Goal: Transaction & Acquisition: Purchase product/service

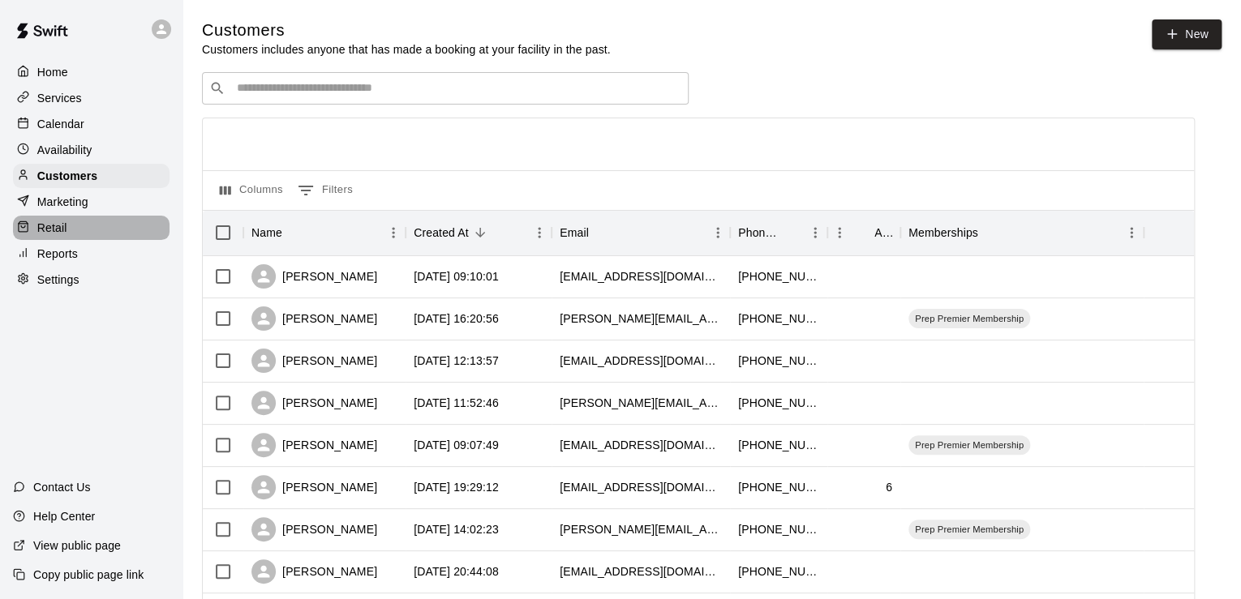
click at [104, 234] on div "Retail" at bounding box center [91, 228] width 157 height 24
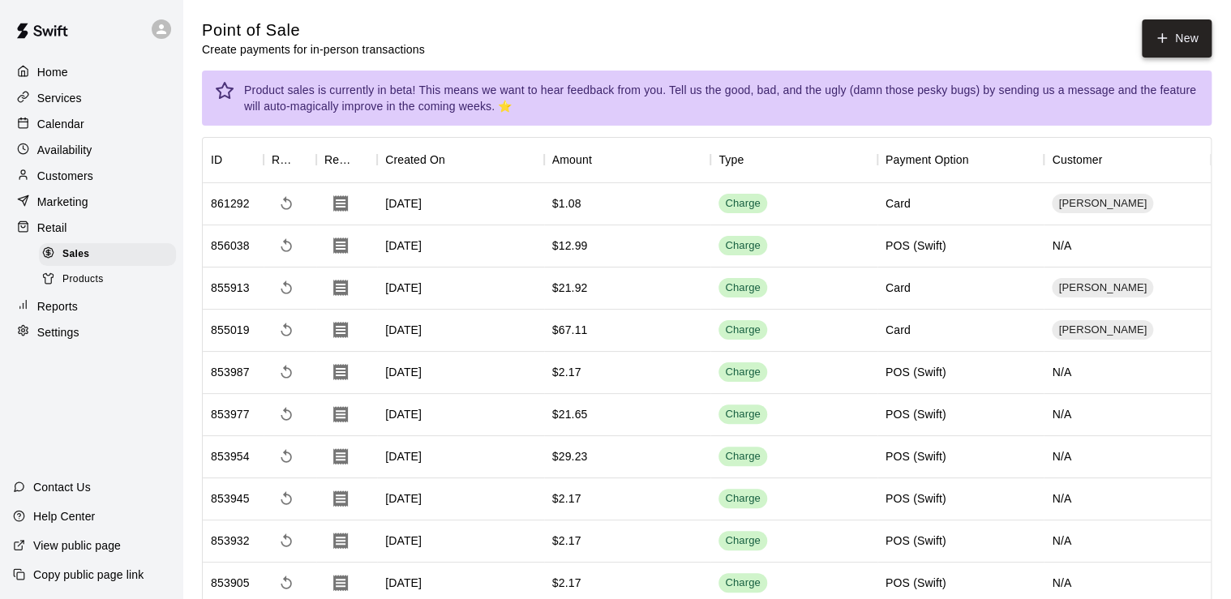
click at [1162, 38] on icon "button" at bounding box center [1162, 38] width 0 height 9
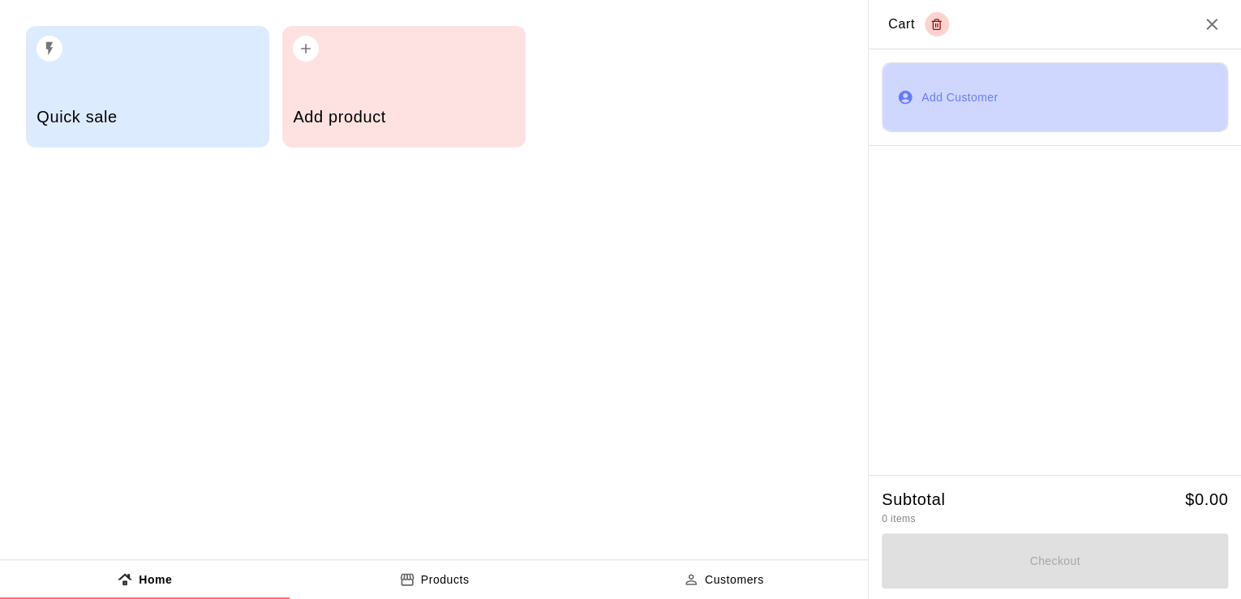
click at [959, 109] on button "Add Customer" at bounding box center [1055, 97] width 346 height 70
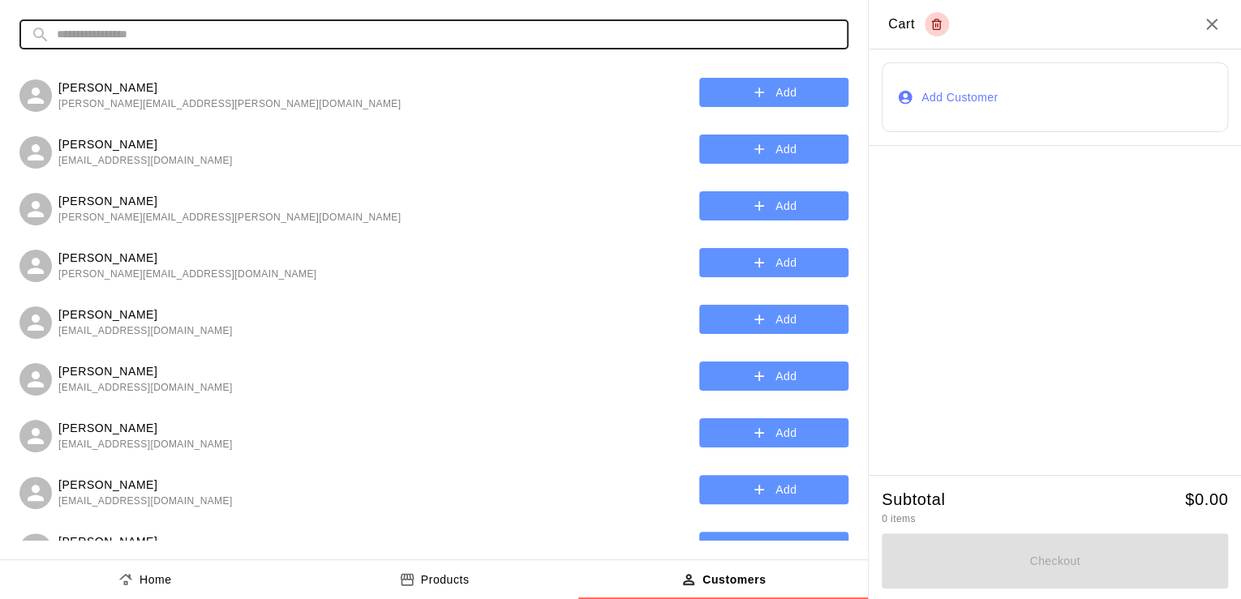
click at [290, 28] on input "text" at bounding box center [447, 34] width 780 height 30
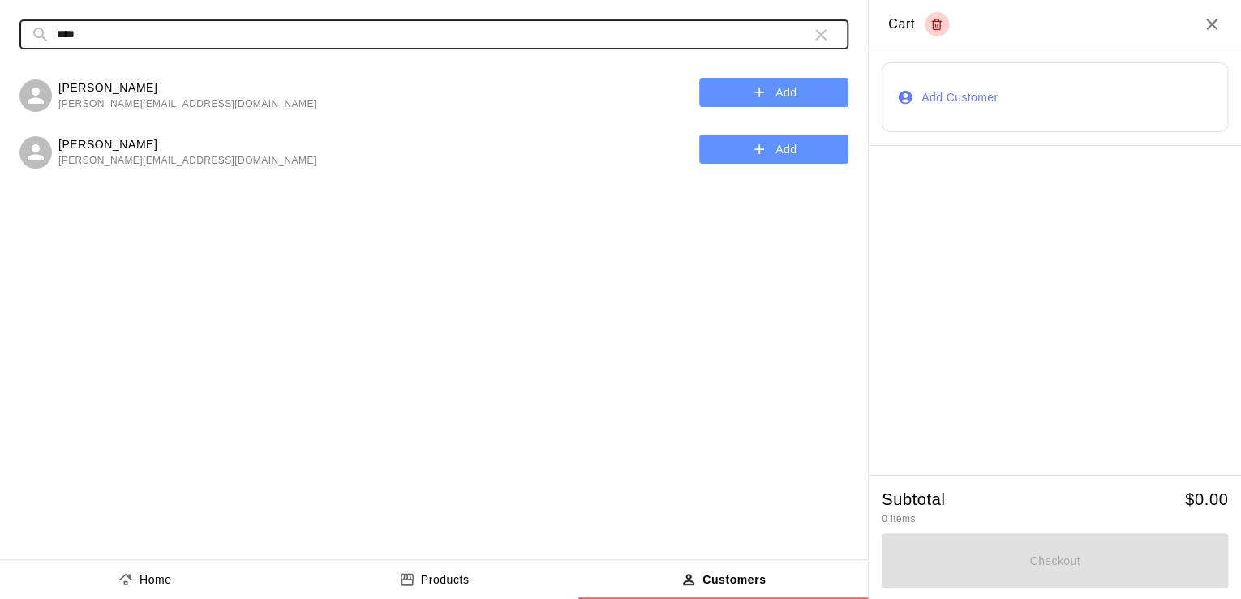
type input "****"
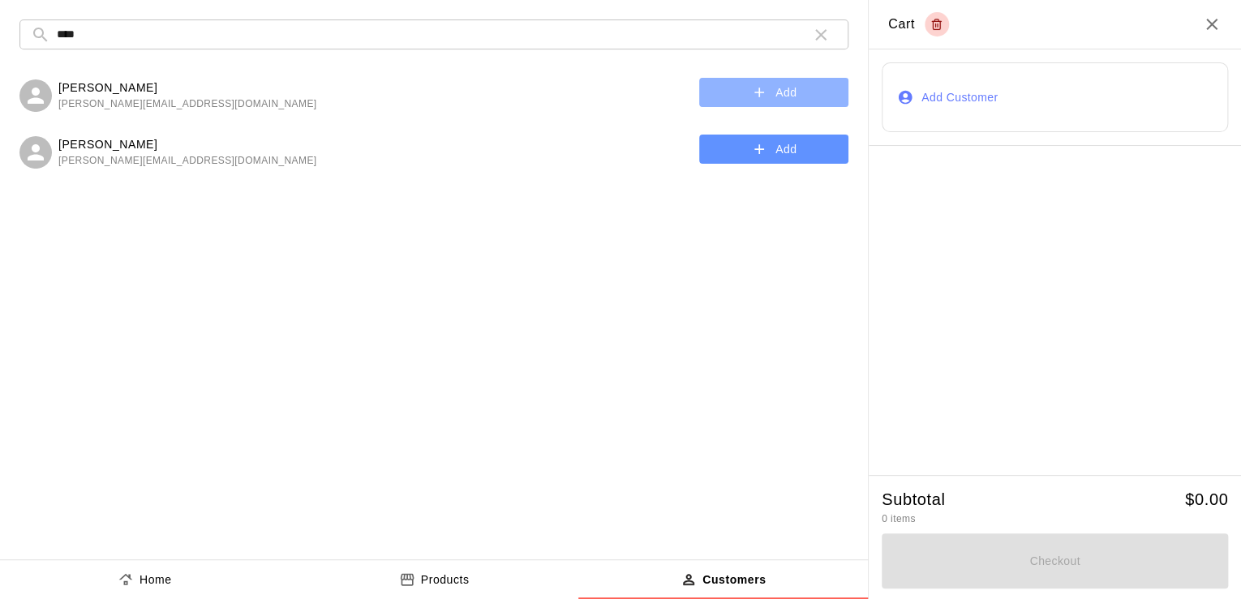
click at [727, 98] on button "Add" at bounding box center [773, 93] width 149 height 30
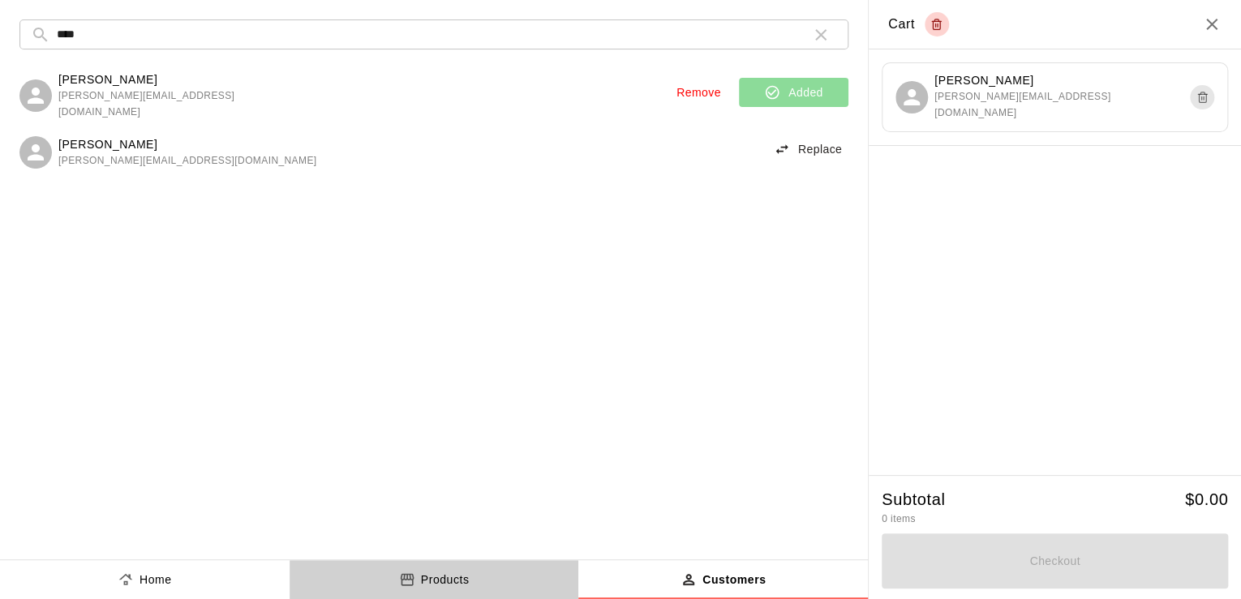
click at [461, 590] on button "Products" at bounding box center [435, 579] width 290 height 39
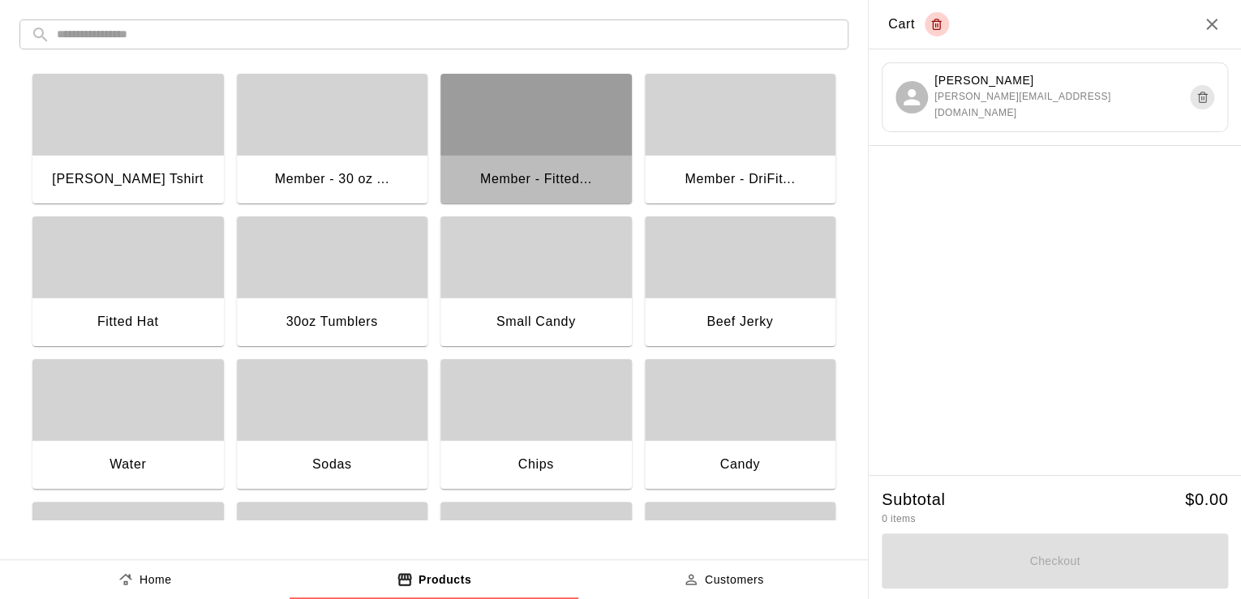
click at [527, 179] on div "Member - Fitted..." at bounding box center [536, 179] width 112 height 21
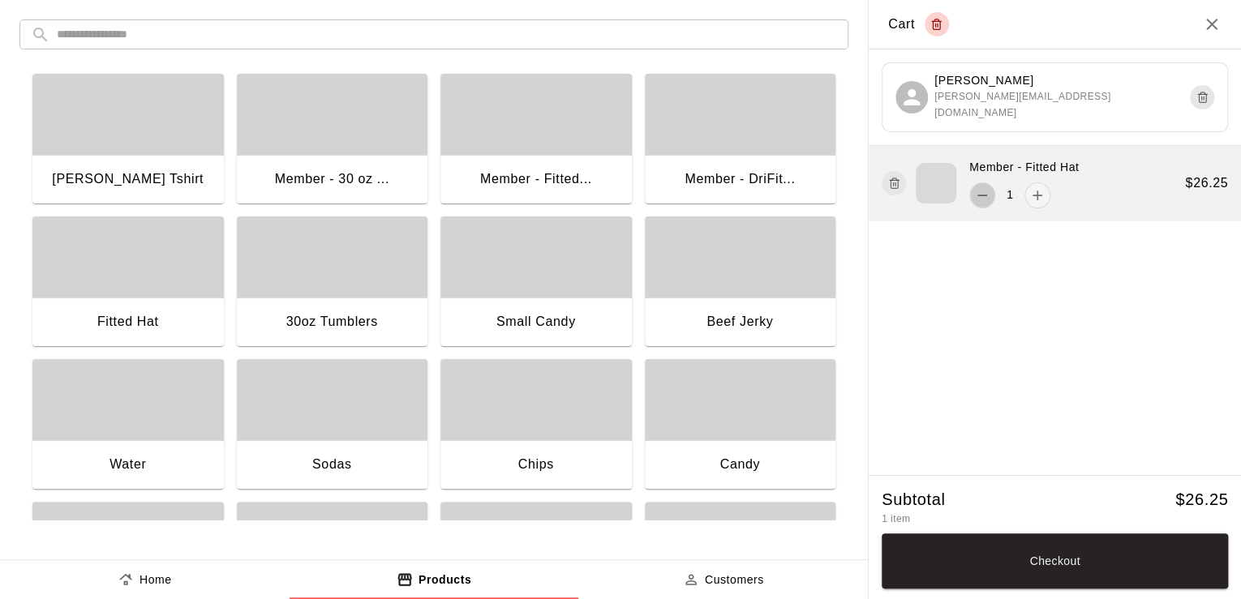
click at [980, 198] on icon "remove" at bounding box center [982, 195] width 16 height 16
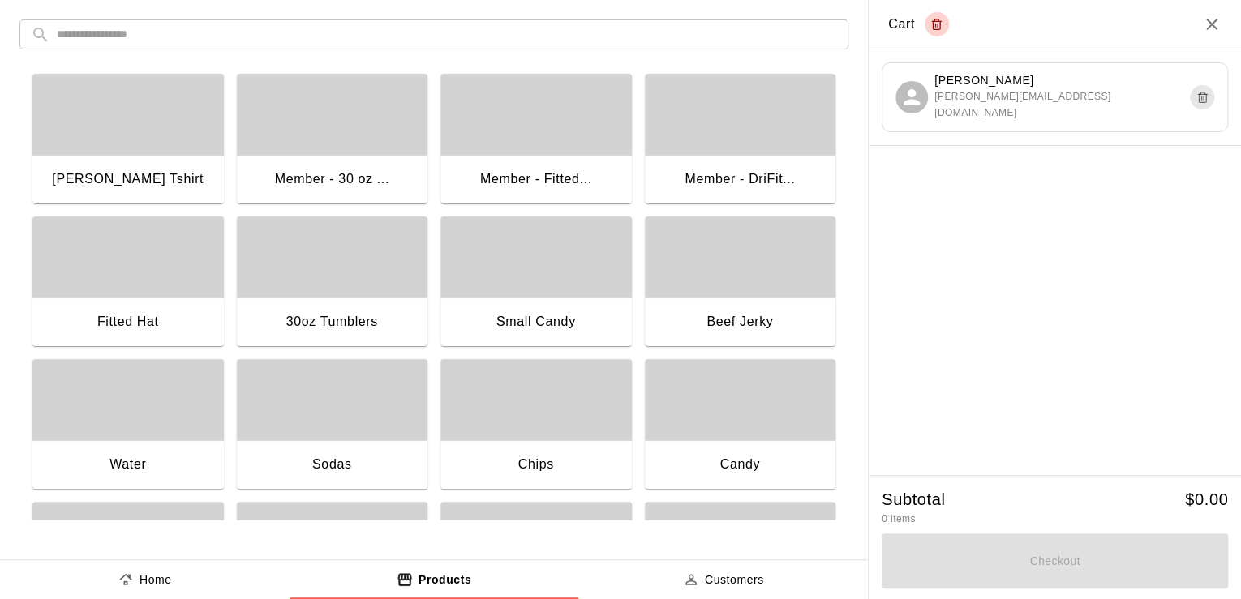
click at [796, 149] on div "button" at bounding box center [740, 114] width 191 height 81
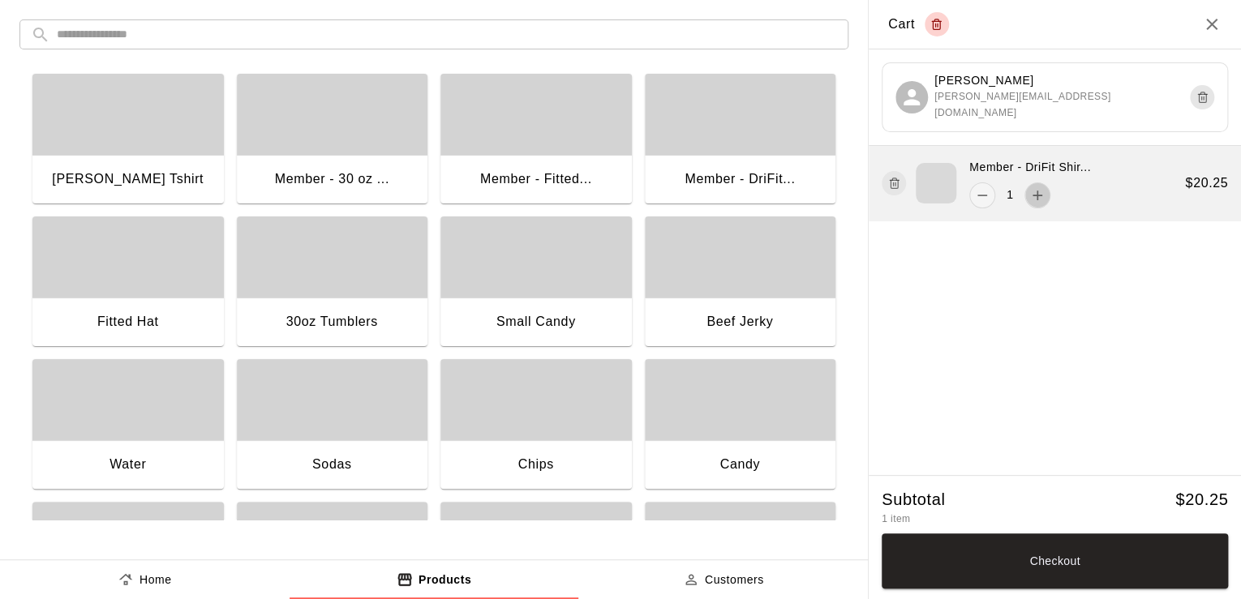
click at [1032, 191] on icon "add" at bounding box center [1037, 195] width 16 height 16
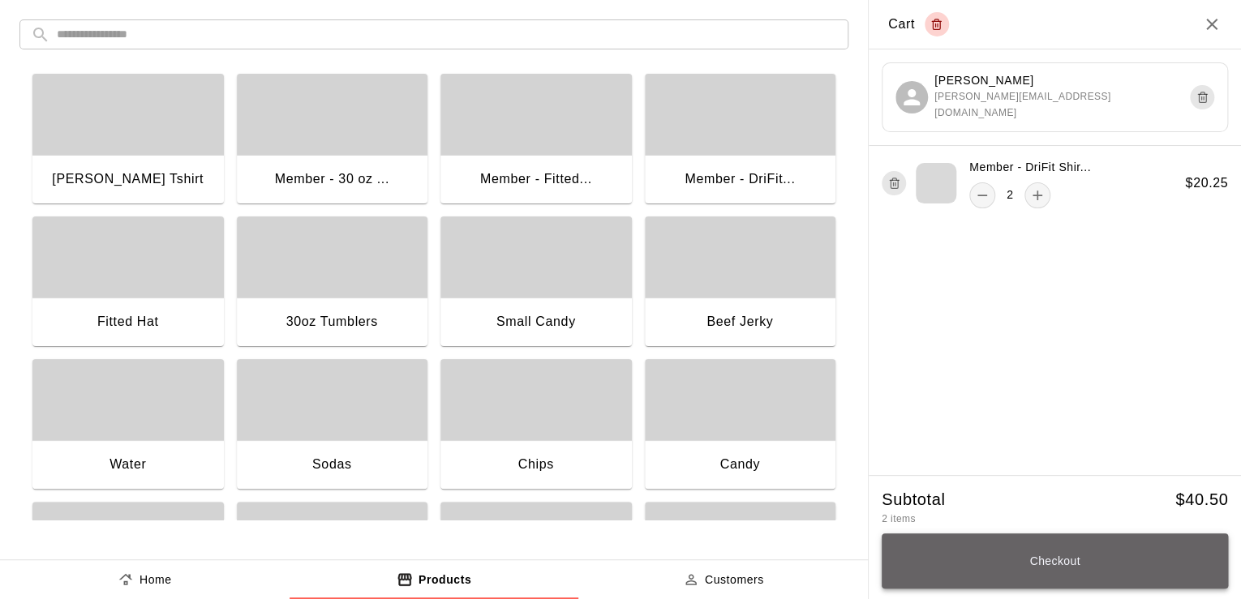
click at [995, 558] on button "Checkout" at bounding box center [1055, 561] width 346 height 55
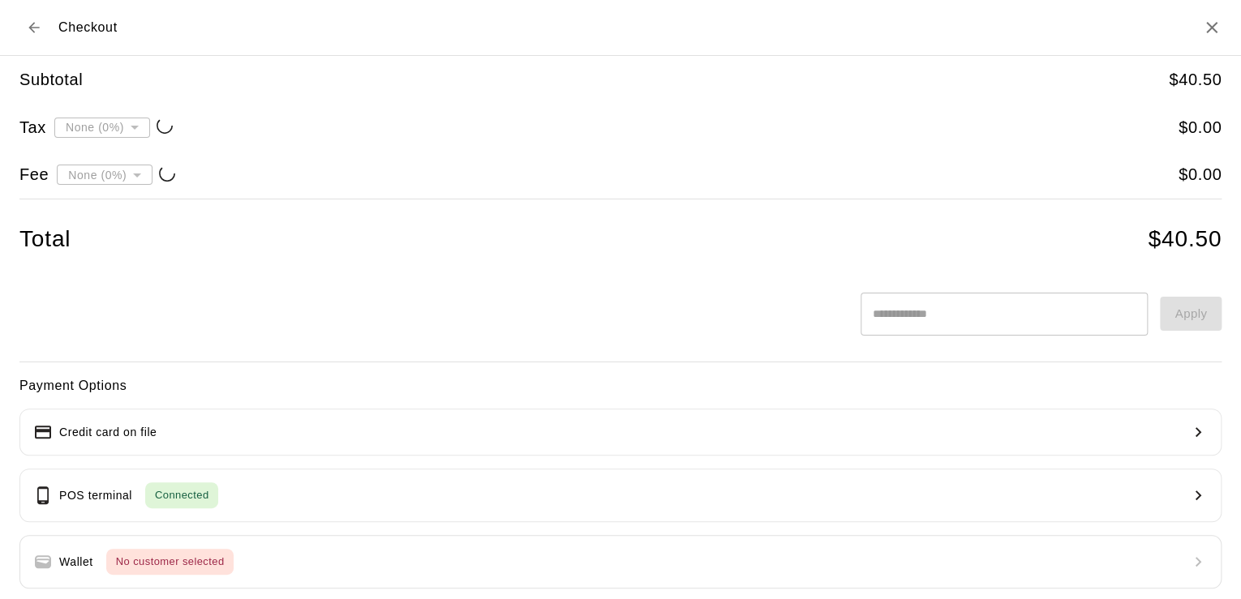
type input "**********"
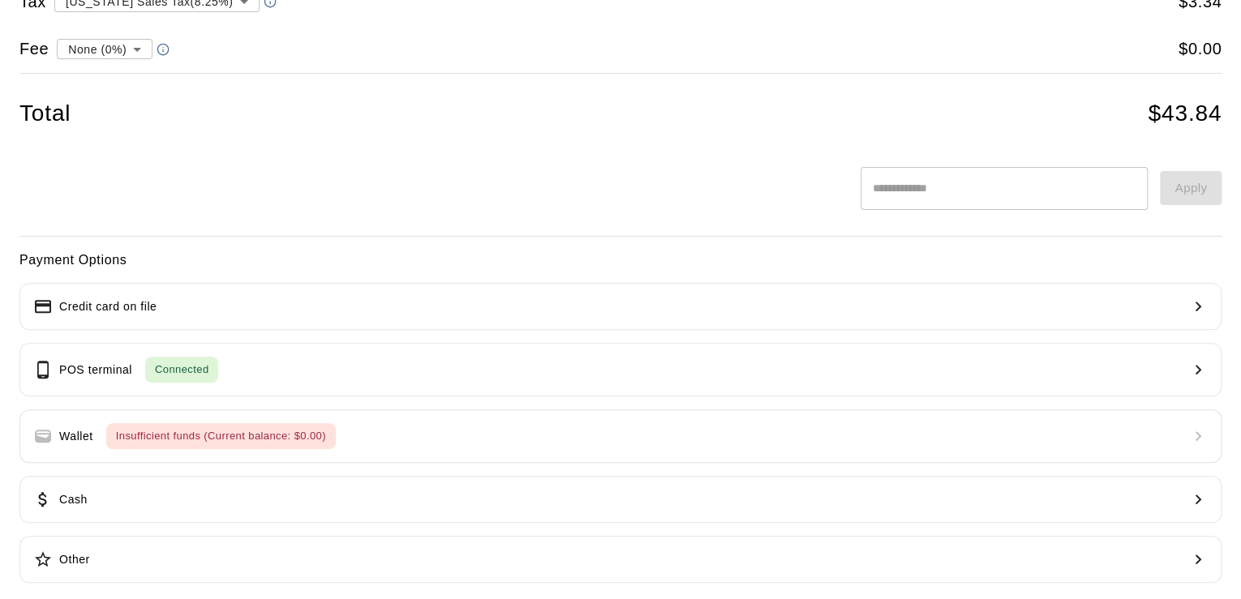
scroll to position [136, 0]
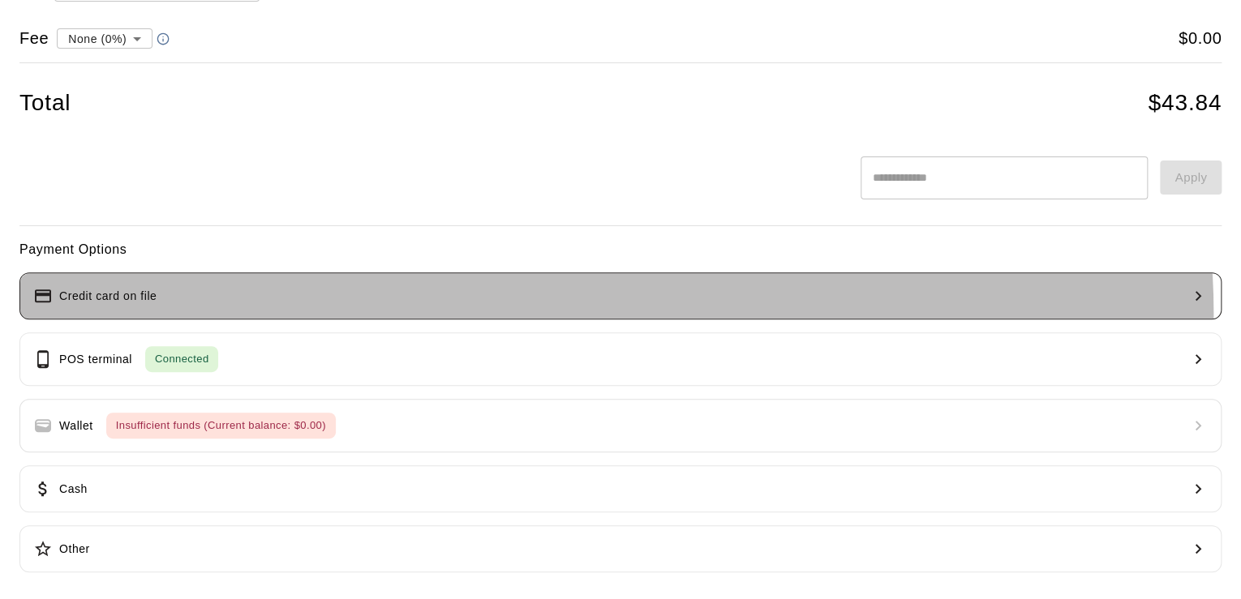
click at [564, 312] on button "Credit card on file" at bounding box center [620, 296] width 1202 height 47
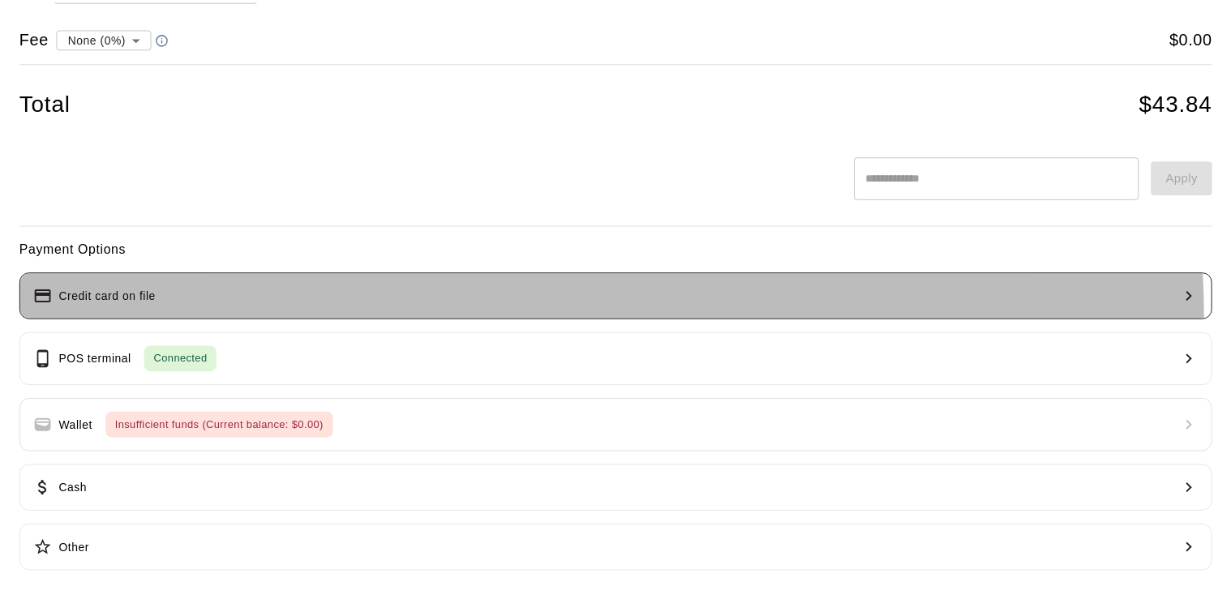
scroll to position [0, 0]
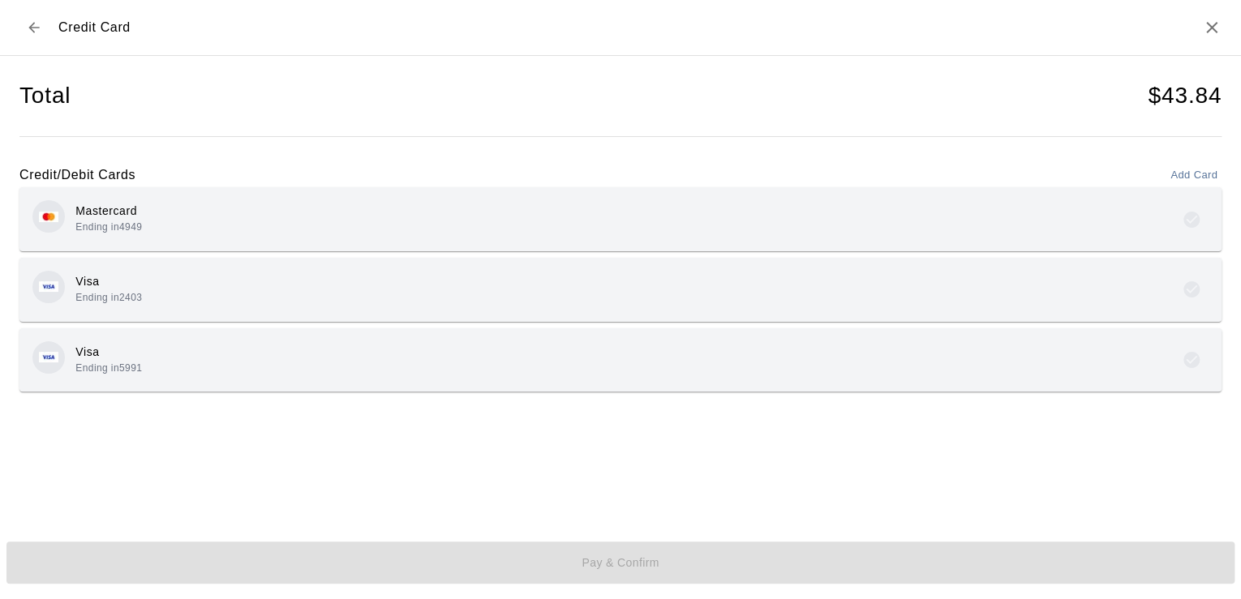
click at [195, 360] on div "Visa Ending in 5991" at bounding box center [620, 360] width 1176 height 38
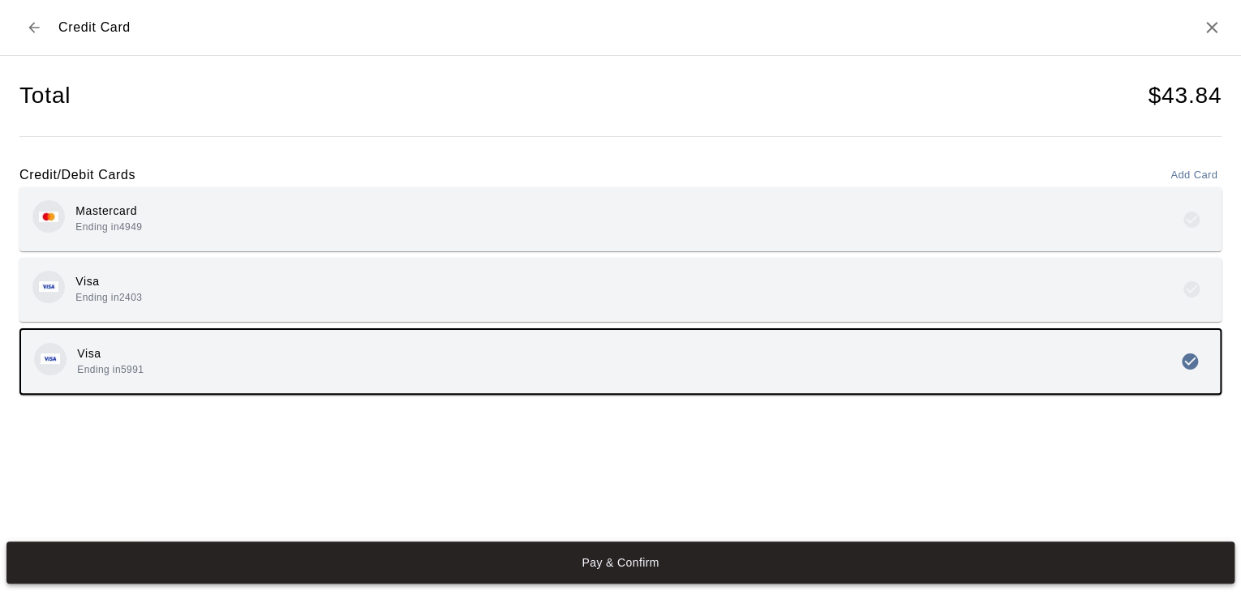
click at [294, 558] on button "Pay & Confirm" at bounding box center [620, 563] width 1228 height 42
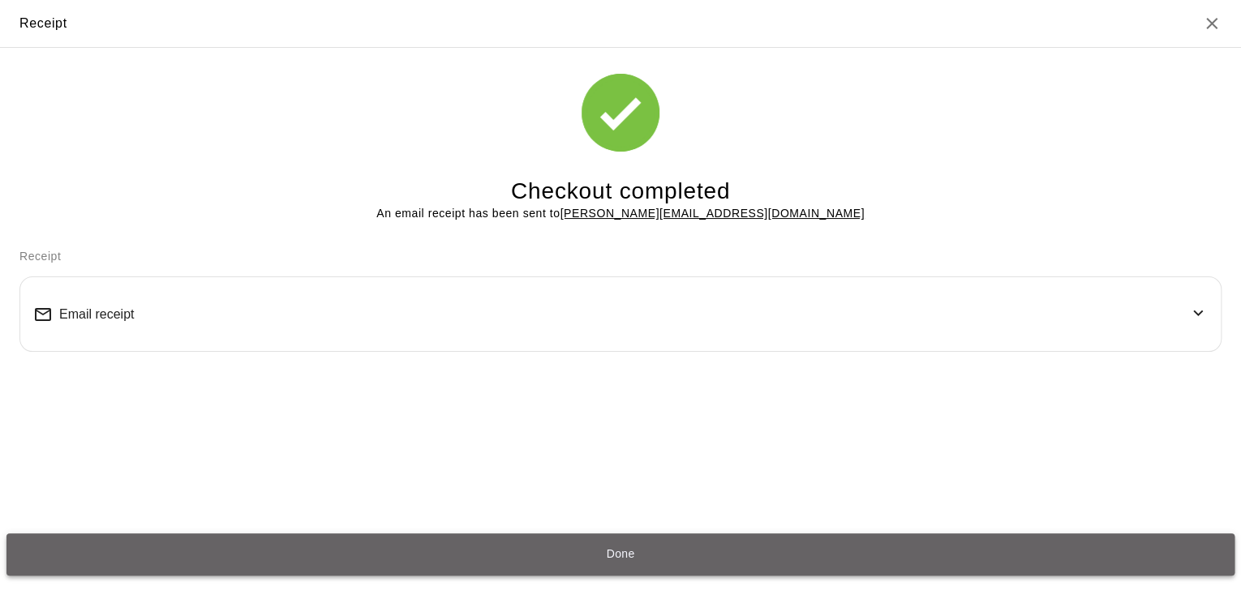
click at [359, 540] on button "Done" at bounding box center [620, 555] width 1228 height 42
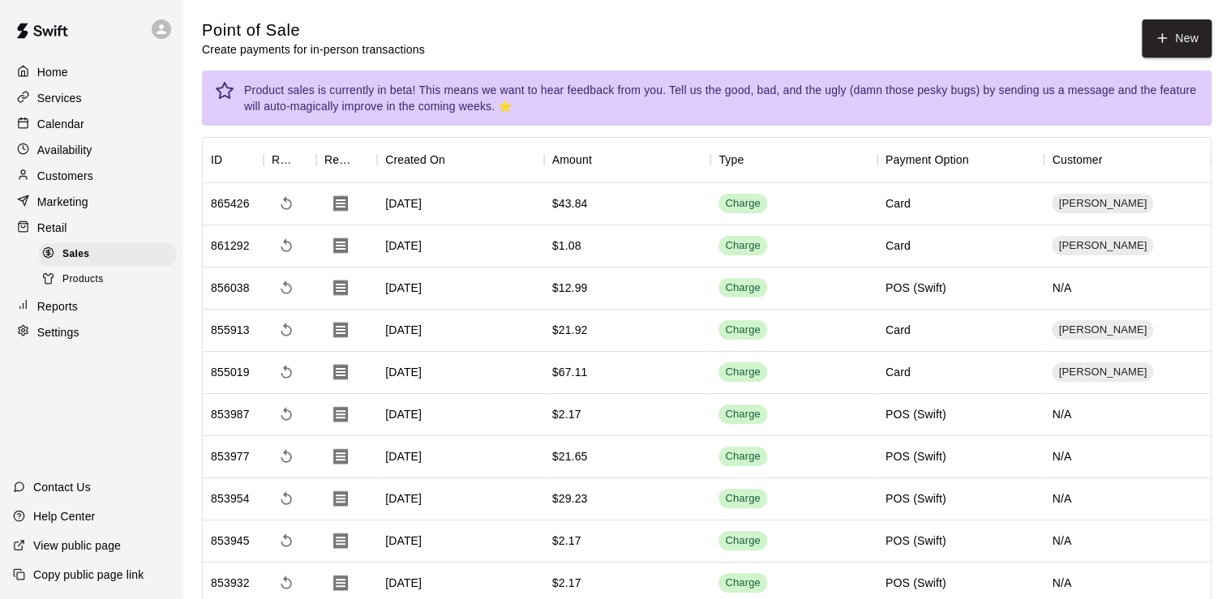
click at [101, 130] on div "Calendar" at bounding box center [91, 124] width 157 height 24
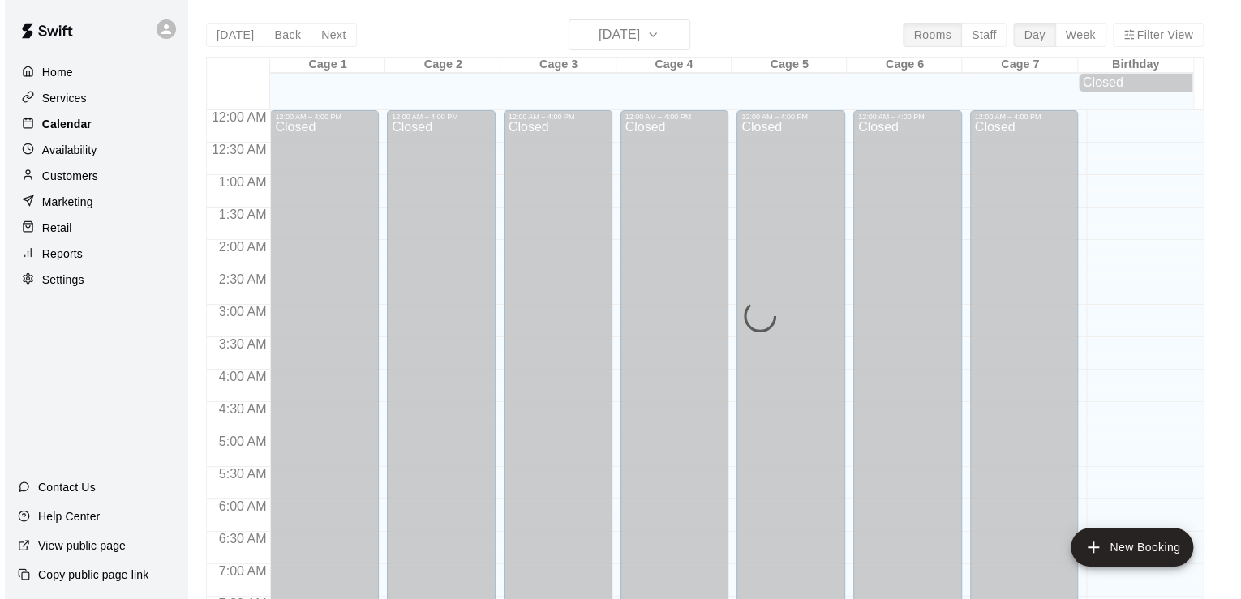
scroll to position [997, 0]
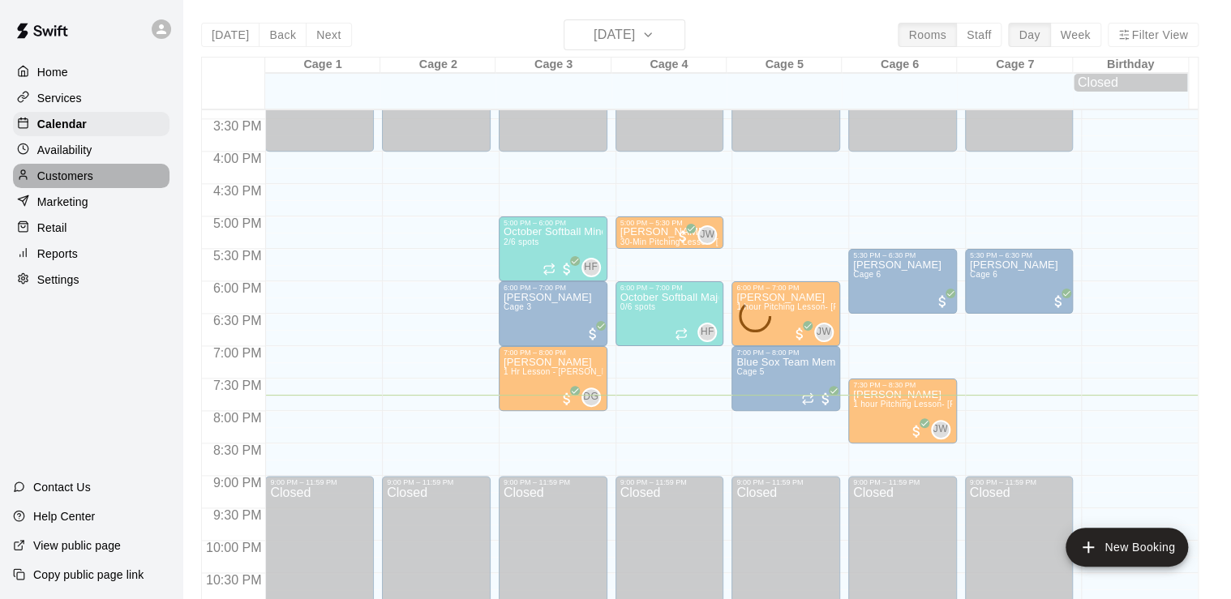
click at [84, 184] on p "Customers" at bounding box center [65, 176] width 56 height 16
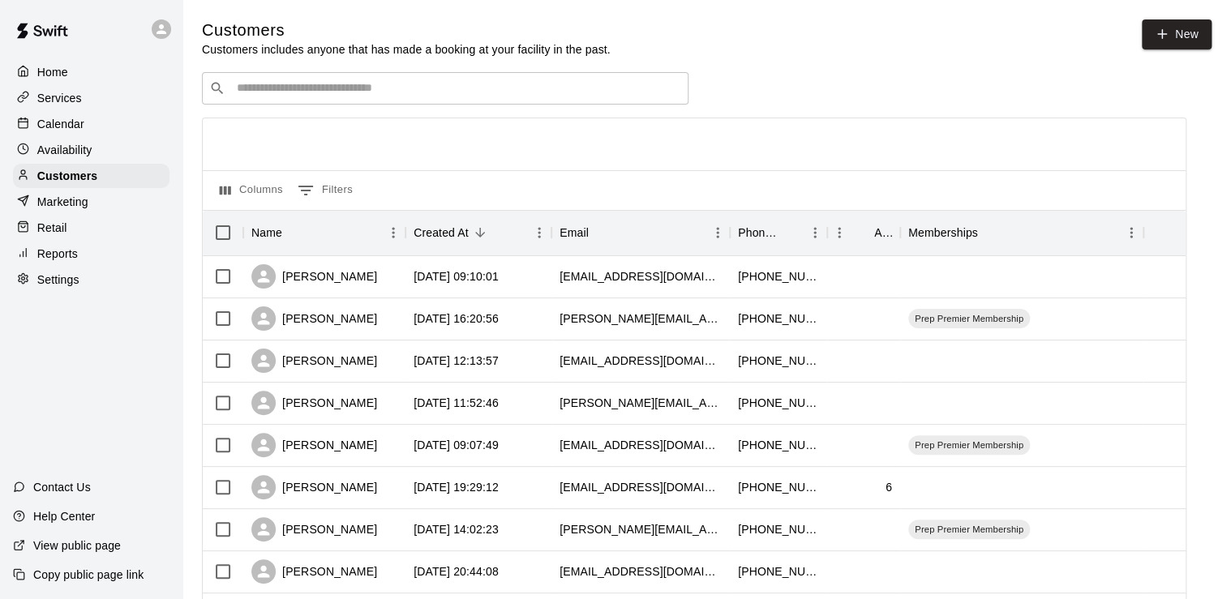
click at [99, 232] on div "Retail" at bounding box center [91, 228] width 157 height 24
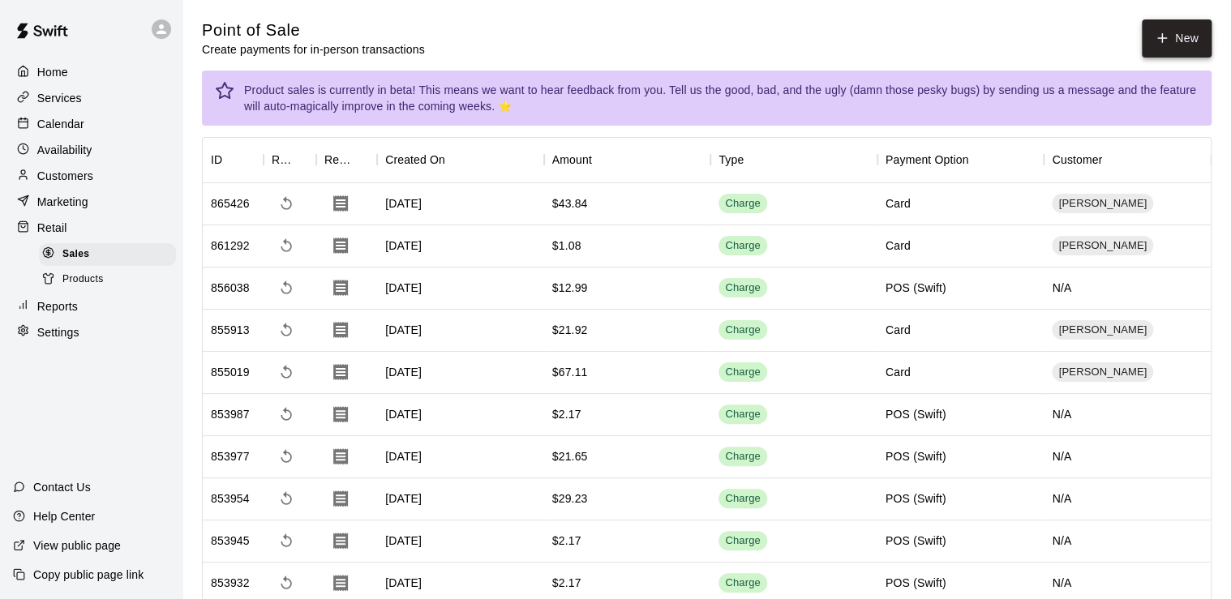
click at [1187, 32] on button "New" at bounding box center [1177, 38] width 70 height 38
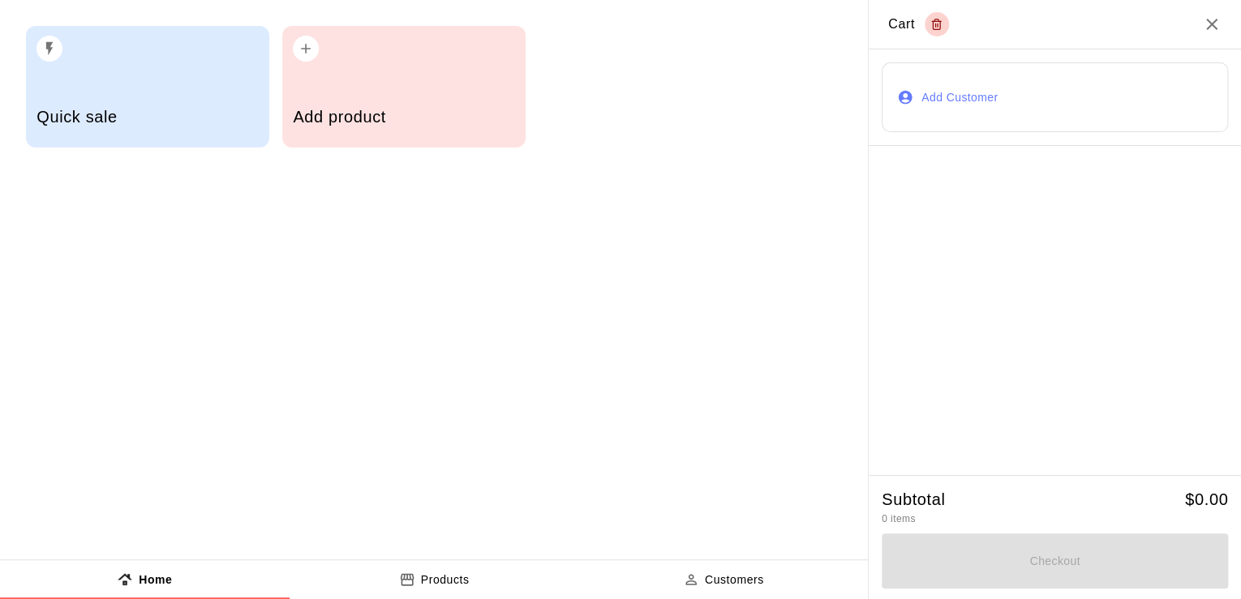
click at [355, 114] on h5 "Add product" at bounding box center [403, 117] width 221 height 22
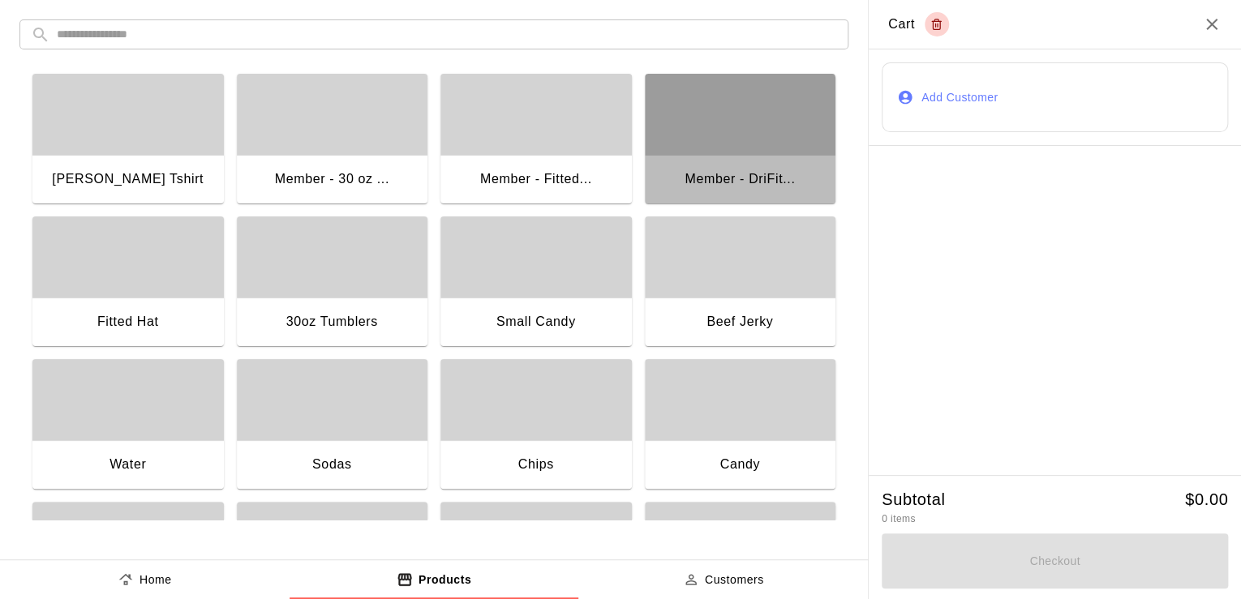
click at [666, 148] on div "button" at bounding box center [740, 114] width 191 height 81
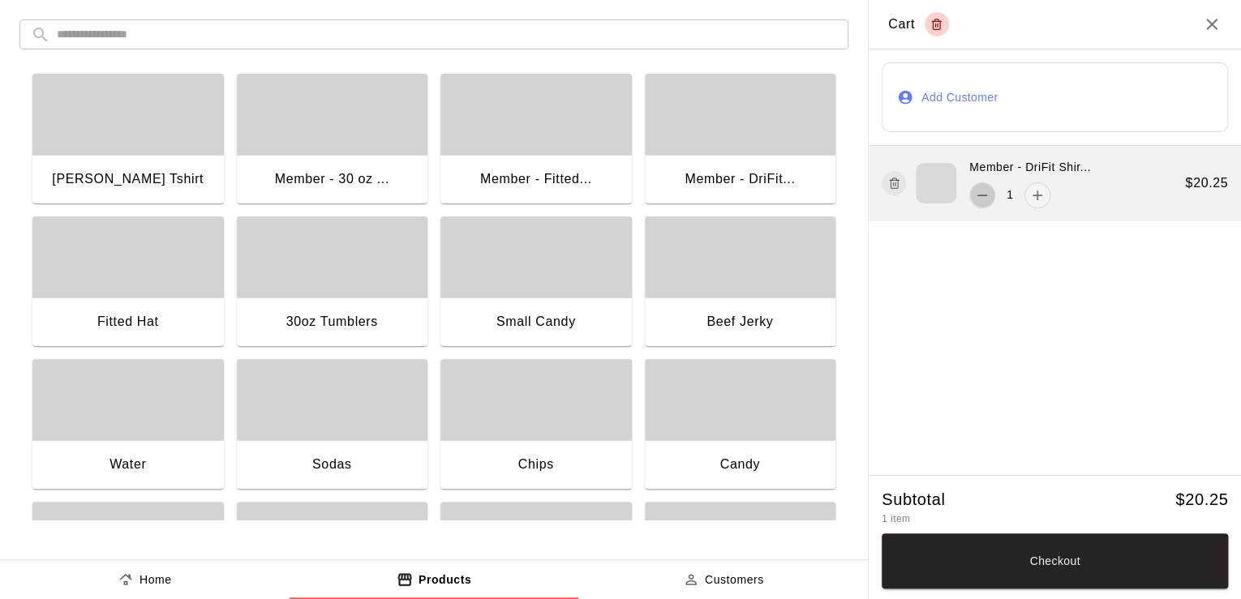
click at [985, 192] on icon "remove" at bounding box center [982, 195] width 16 height 16
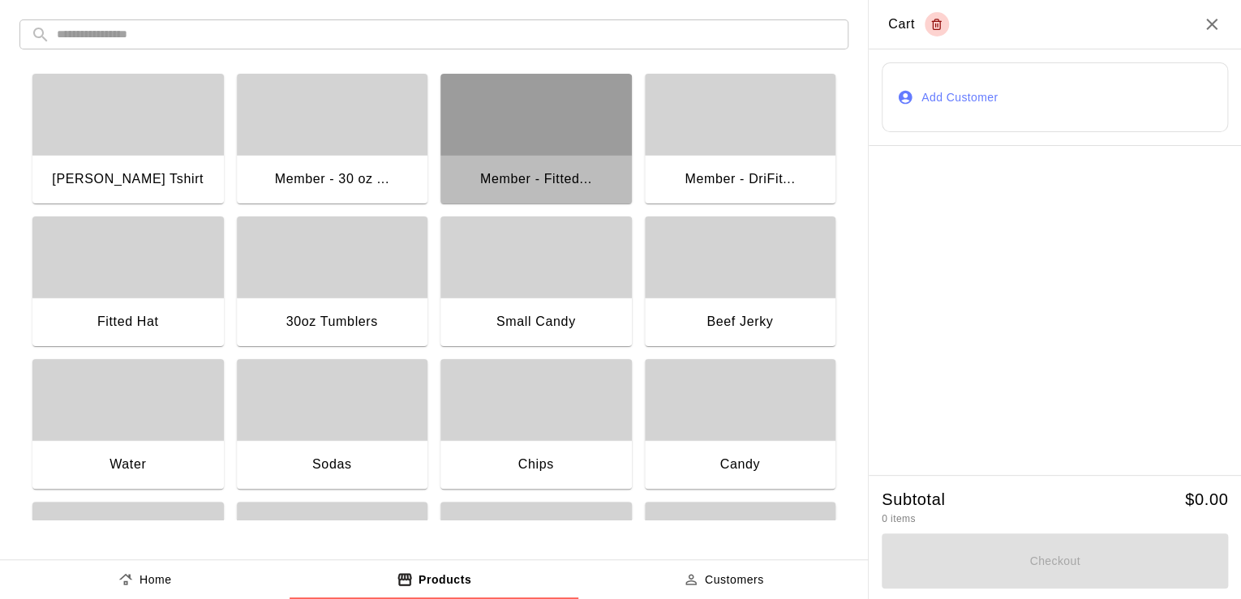
click at [572, 156] on div "Member - Fitted..." at bounding box center [535, 181] width 191 height 52
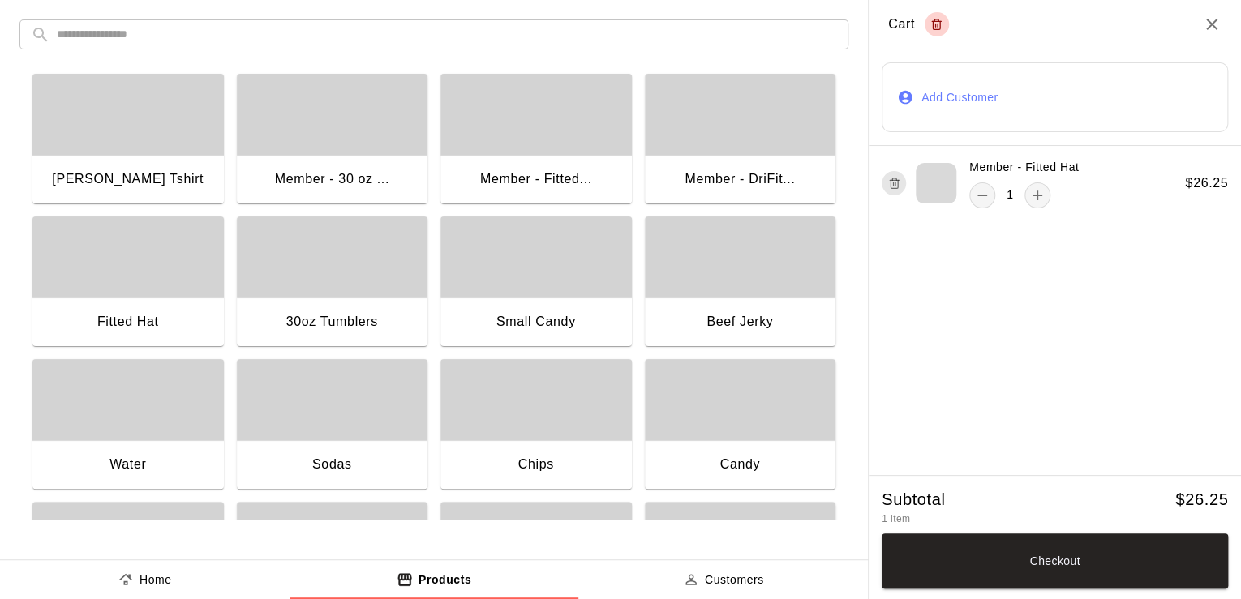
scroll to position [139, 0]
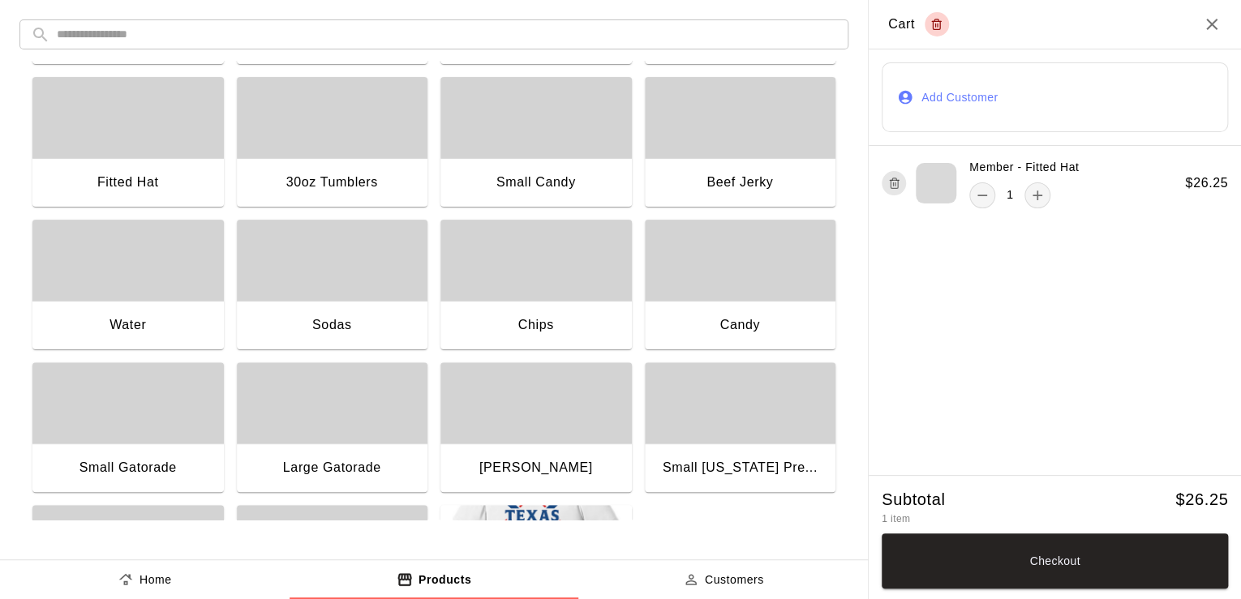
click at [371, 323] on div "Sodas" at bounding box center [332, 327] width 191 height 52
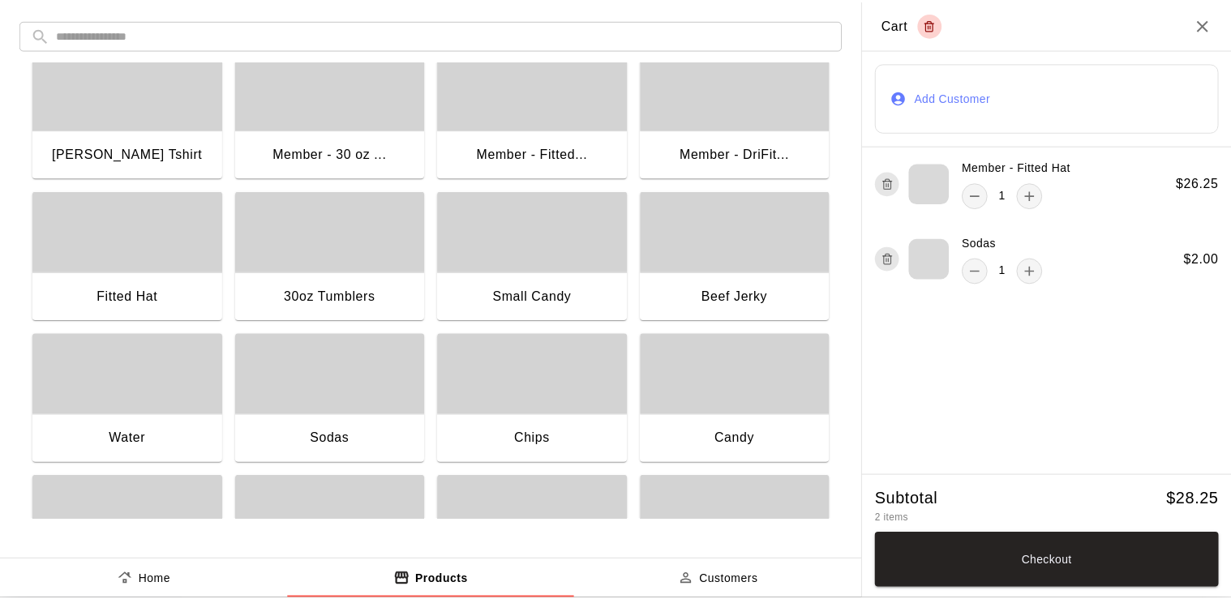
scroll to position [0, 0]
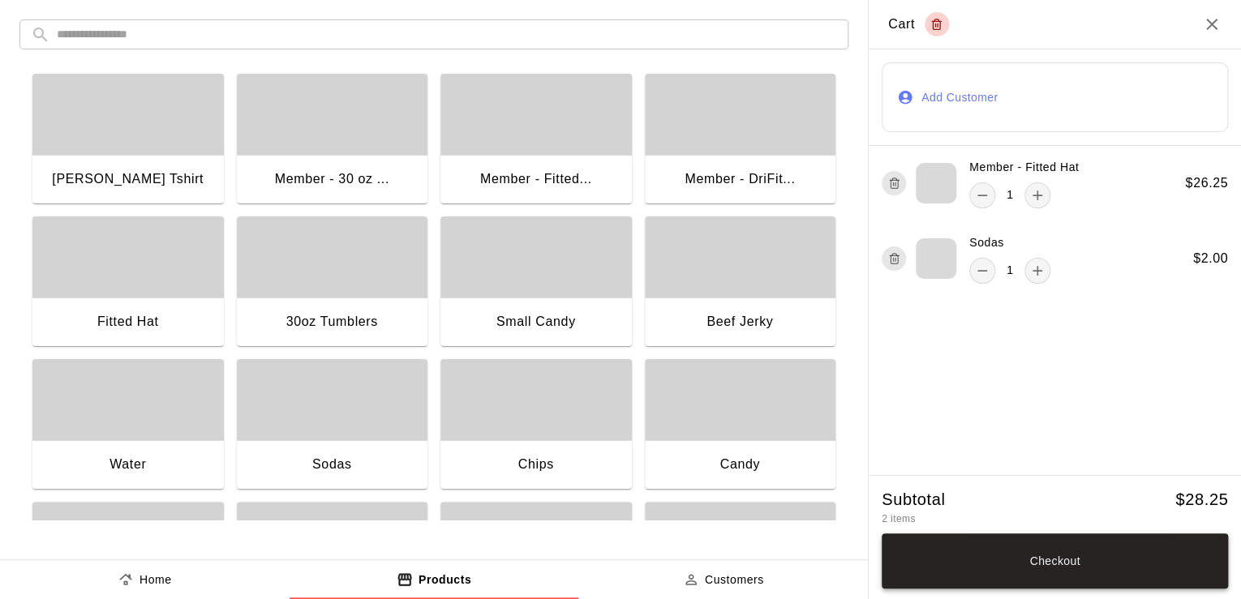
click at [898, 566] on button "Checkout" at bounding box center [1055, 561] width 346 height 55
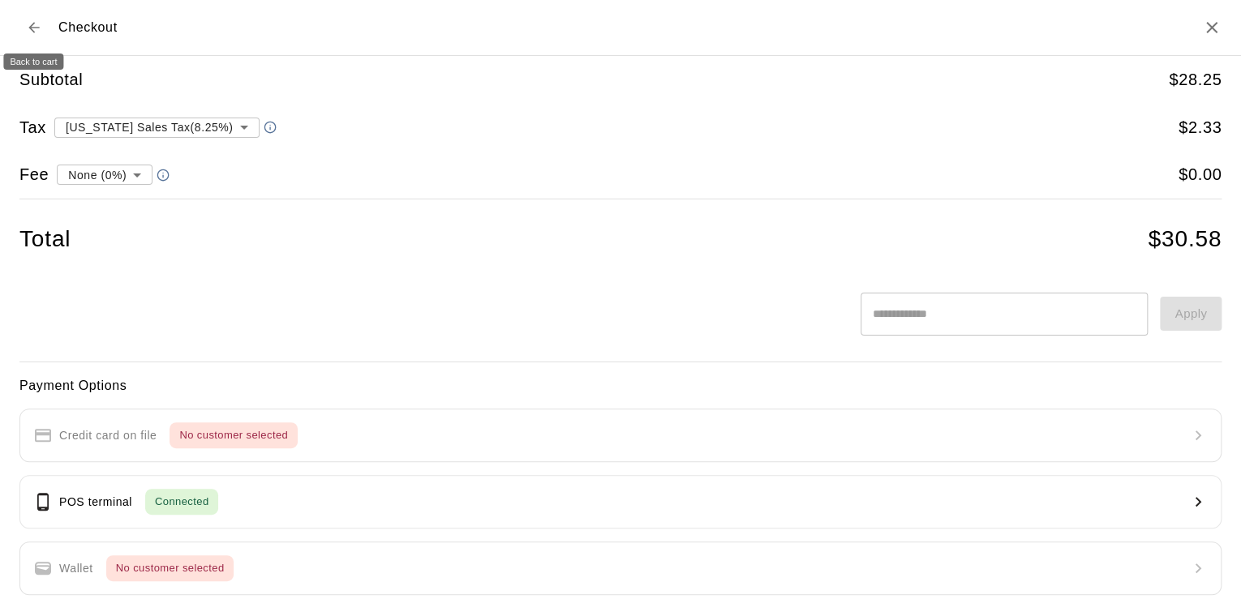
click at [28, 32] on icon "Back to cart" at bounding box center [34, 27] width 16 height 16
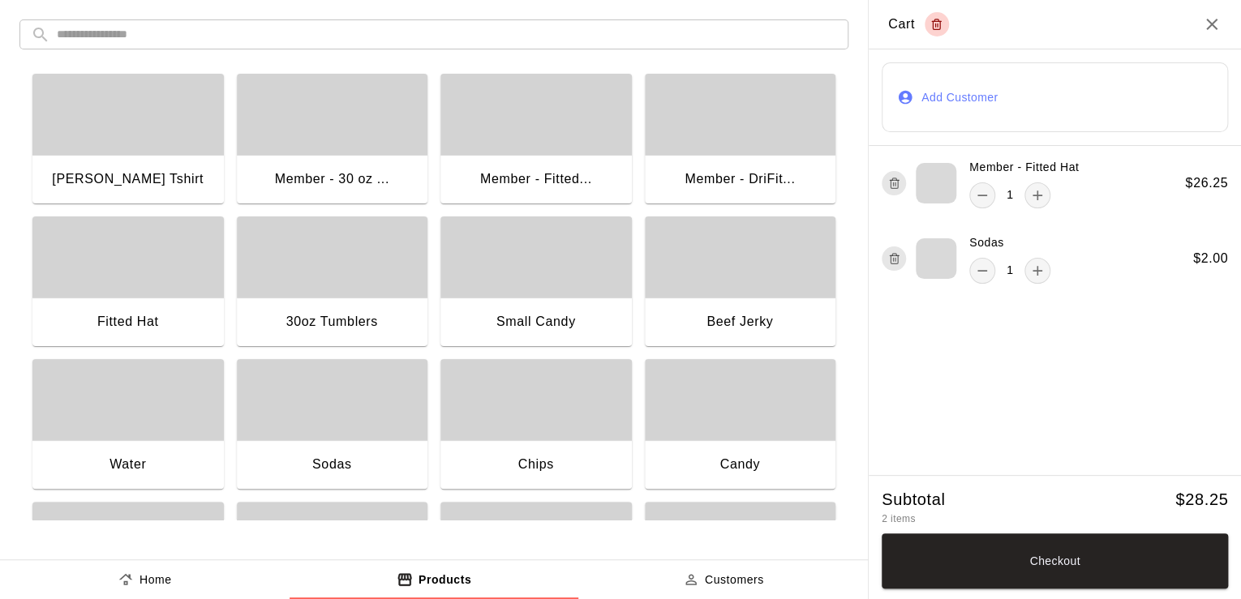
click at [666, 582] on button "Customers" at bounding box center [723, 579] width 290 height 39
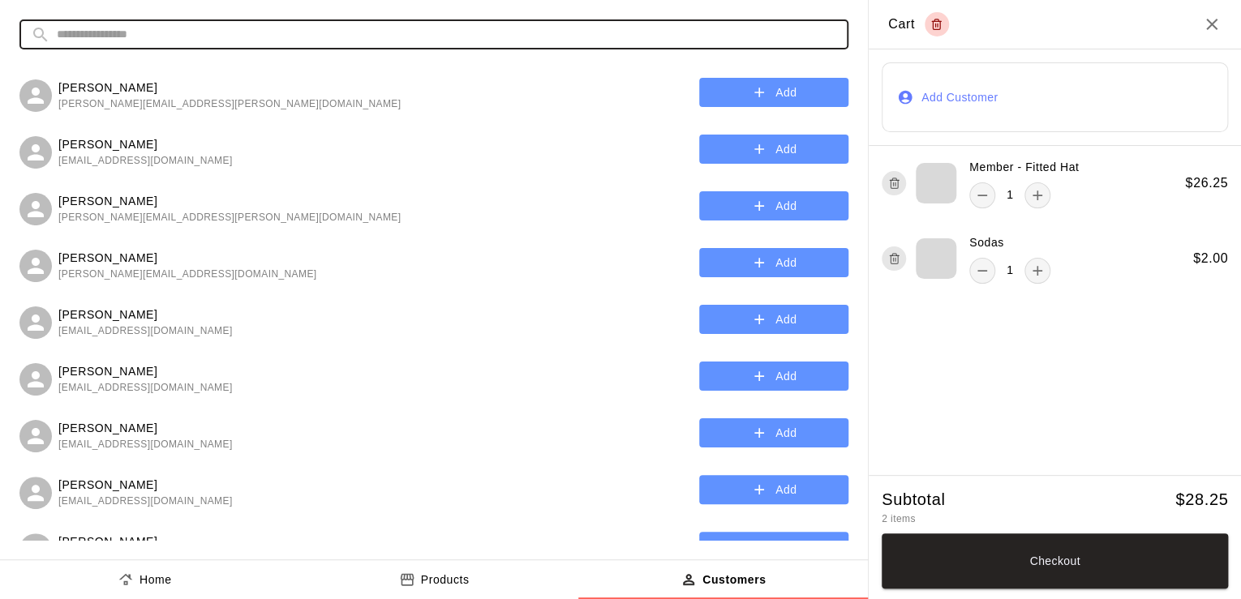
click at [245, 45] on input "text" at bounding box center [447, 34] width 780 height 30
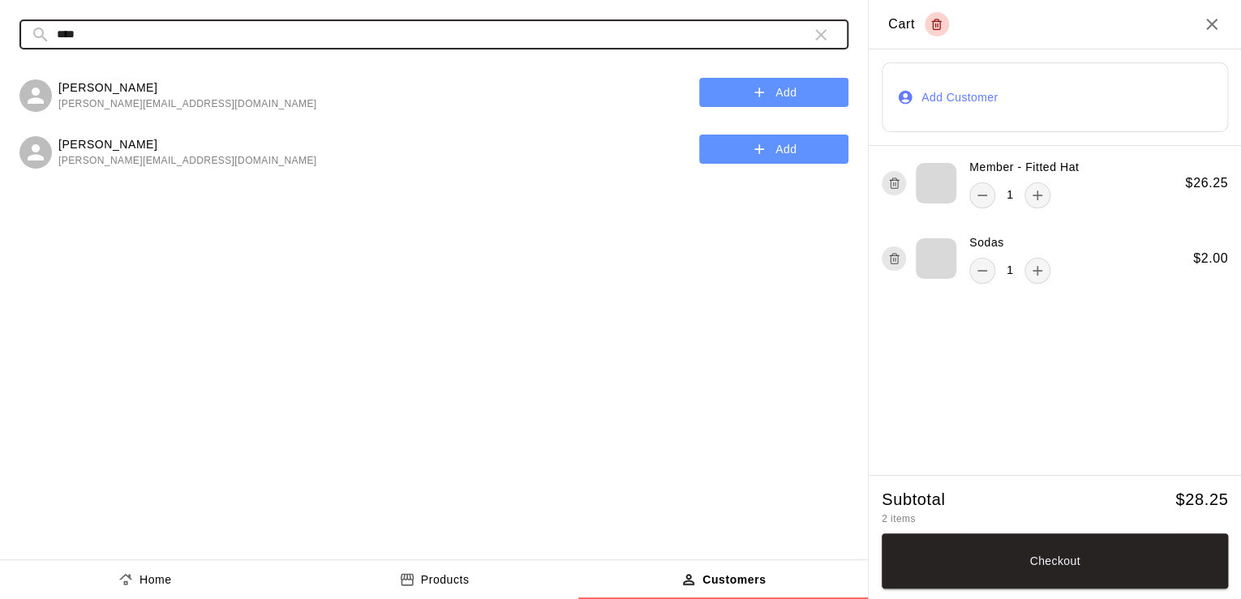
type input "****"
click at [733, 88] on button "Add" at bounding box center [773, 93] width 149 height 30
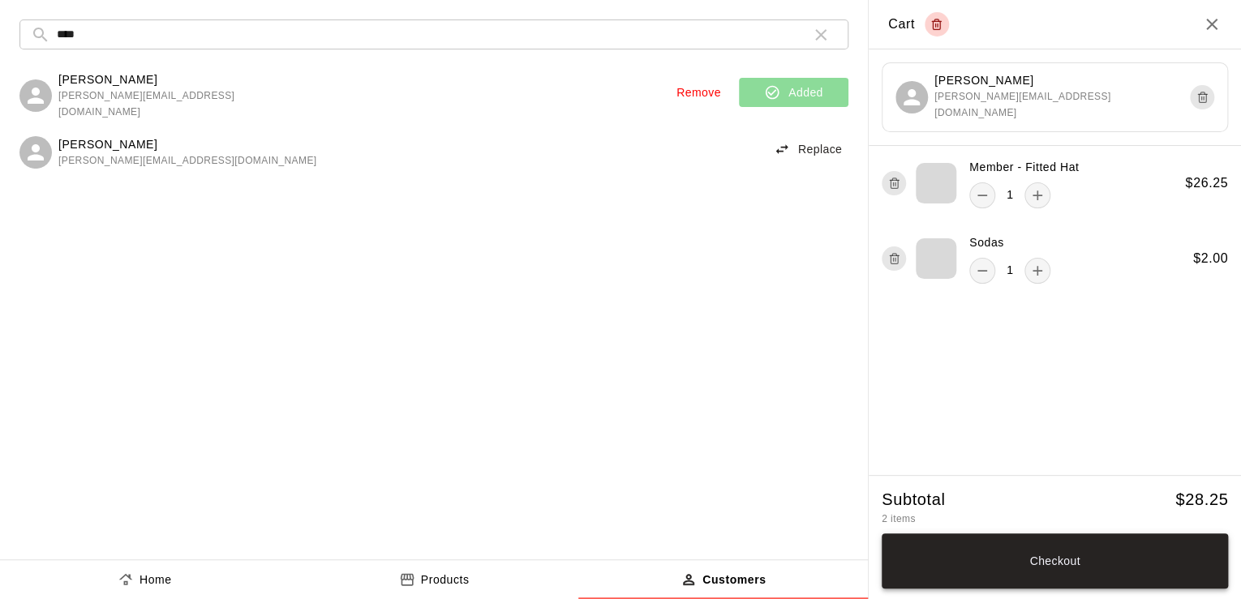
click at [950, 545] on button "Checkout" at bounding box center [1055, 561] width 346 height 55
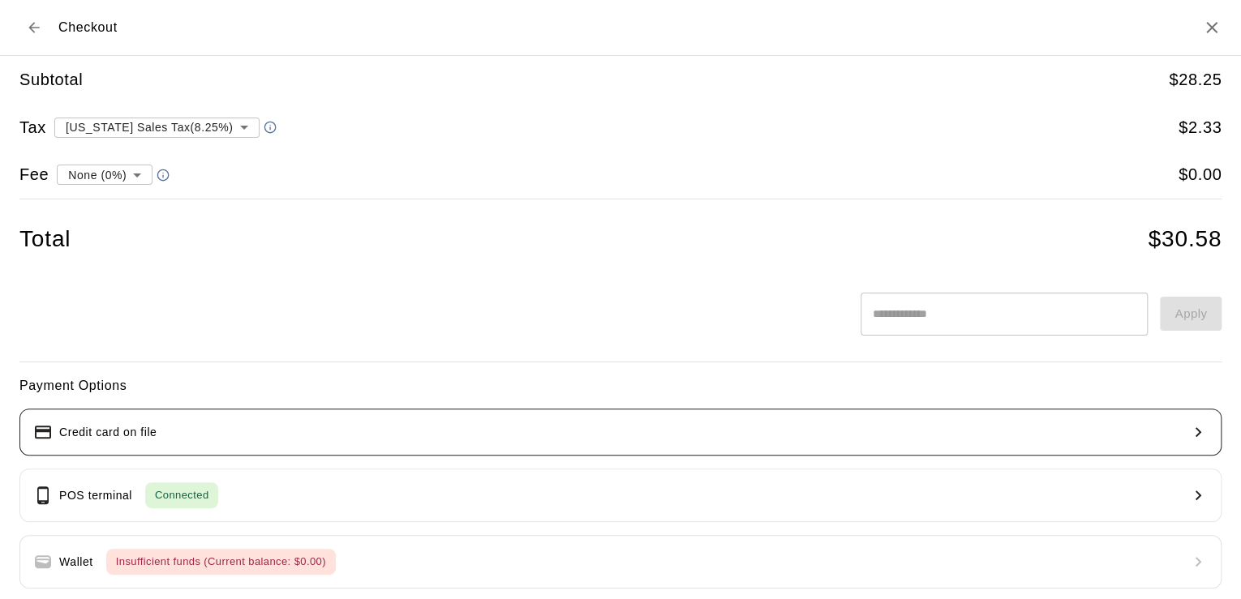
click at [521, 447] on button "Credit card on file" at bounding box center [620, 432] width 1202 height 47
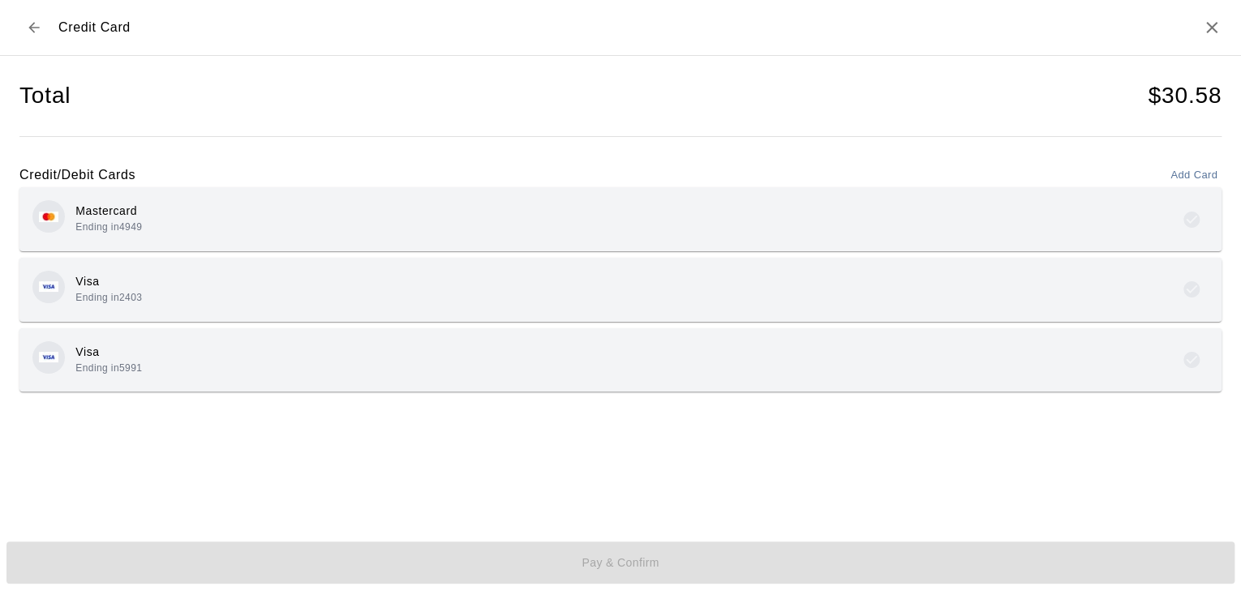
click at [325, 355] on div "Visa Ending in 5991" at bounding box center [620, 360] width 1176 height 38
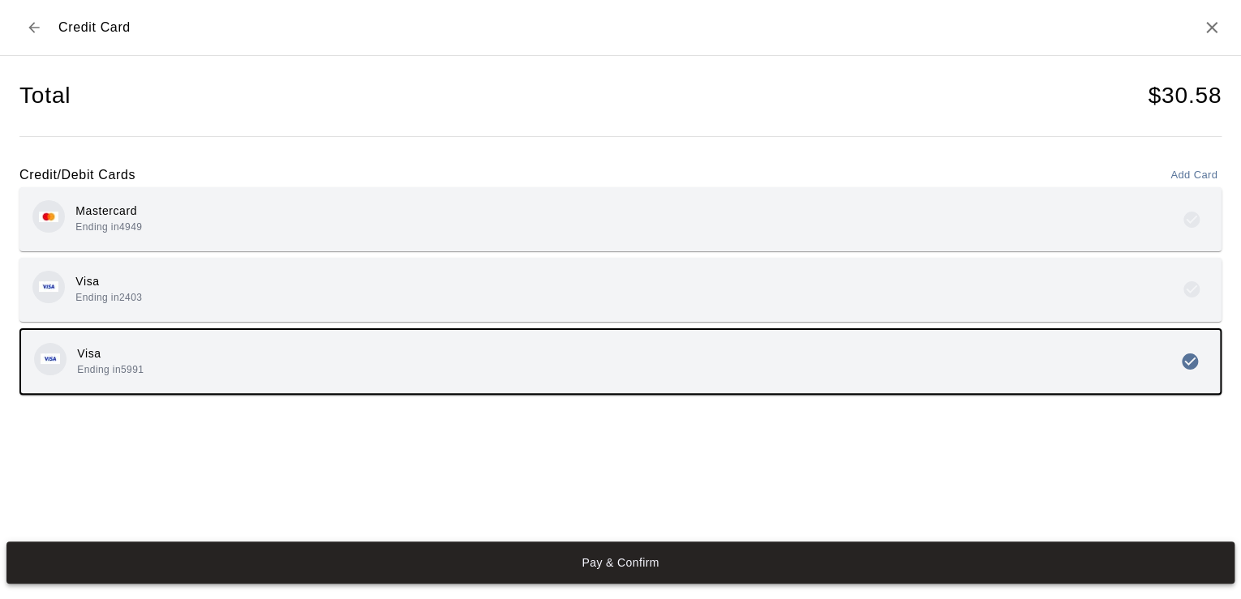
click at [380, 566] on button "Pay & Confirm" at bounding box center [620, 563] width 1228 height 42
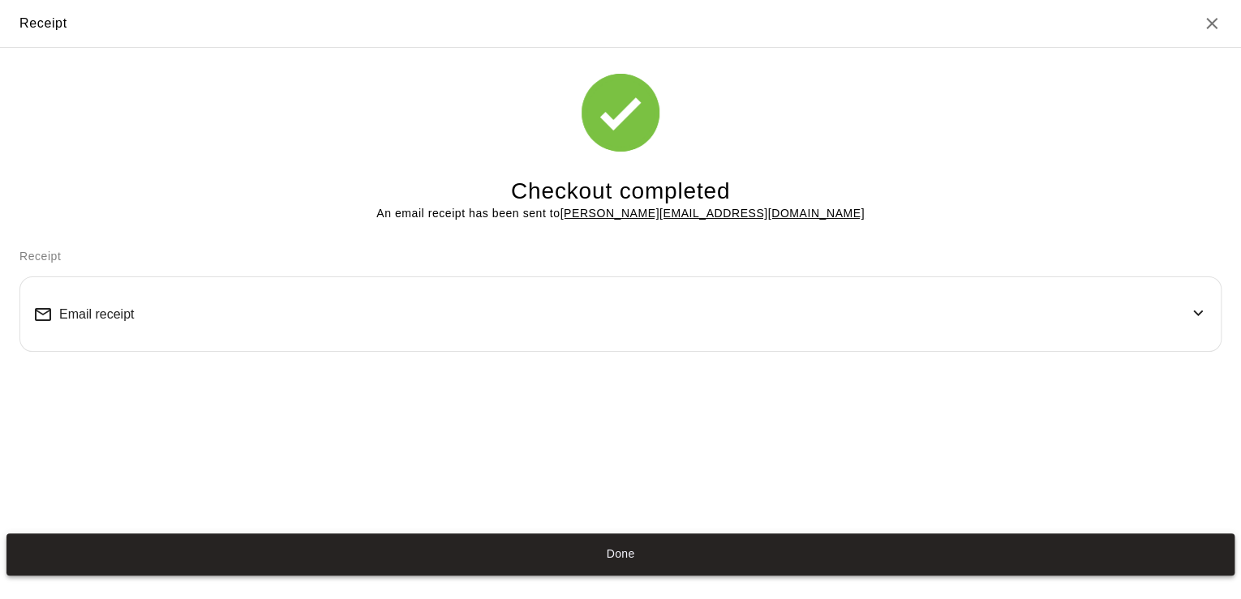
click at [672, 552] on button "Done" at bounding box center [620, 555] width 1228 height 42
